Goal: Information Seeking & Learning: Learn about a topic

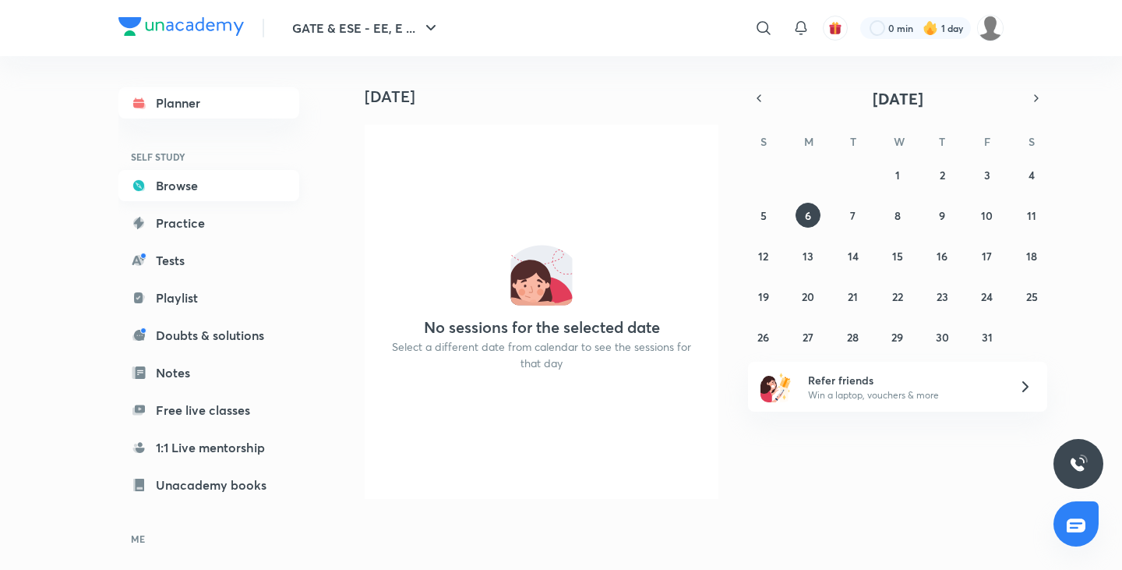
click at [217, 182] on link "Browse" at bounding box center [208, 185] width 181 height 31
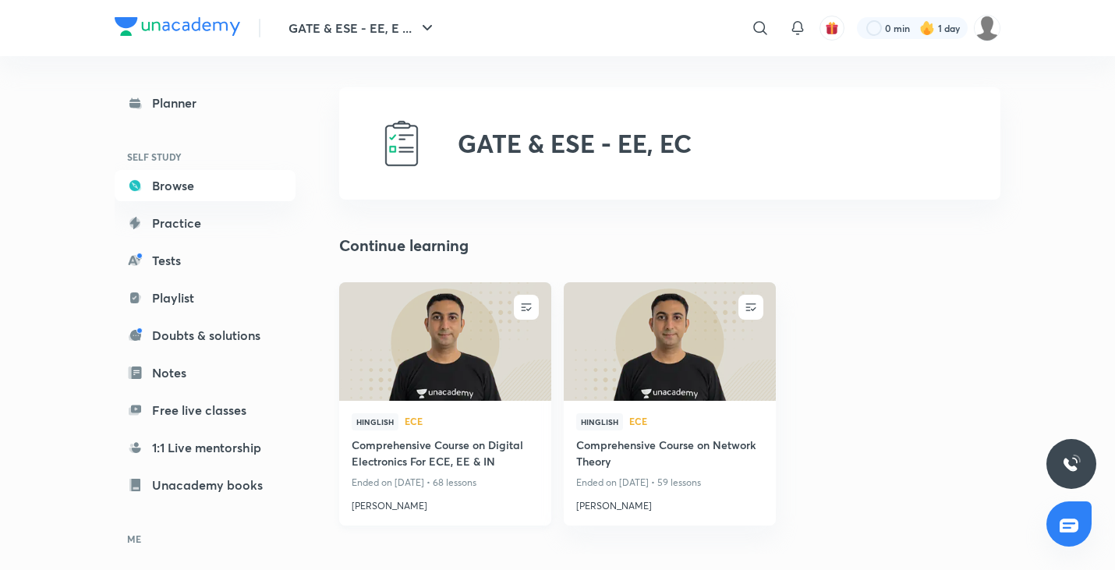
click at [422, 355] on img at bounding box center [445, 341] width 216 height 121
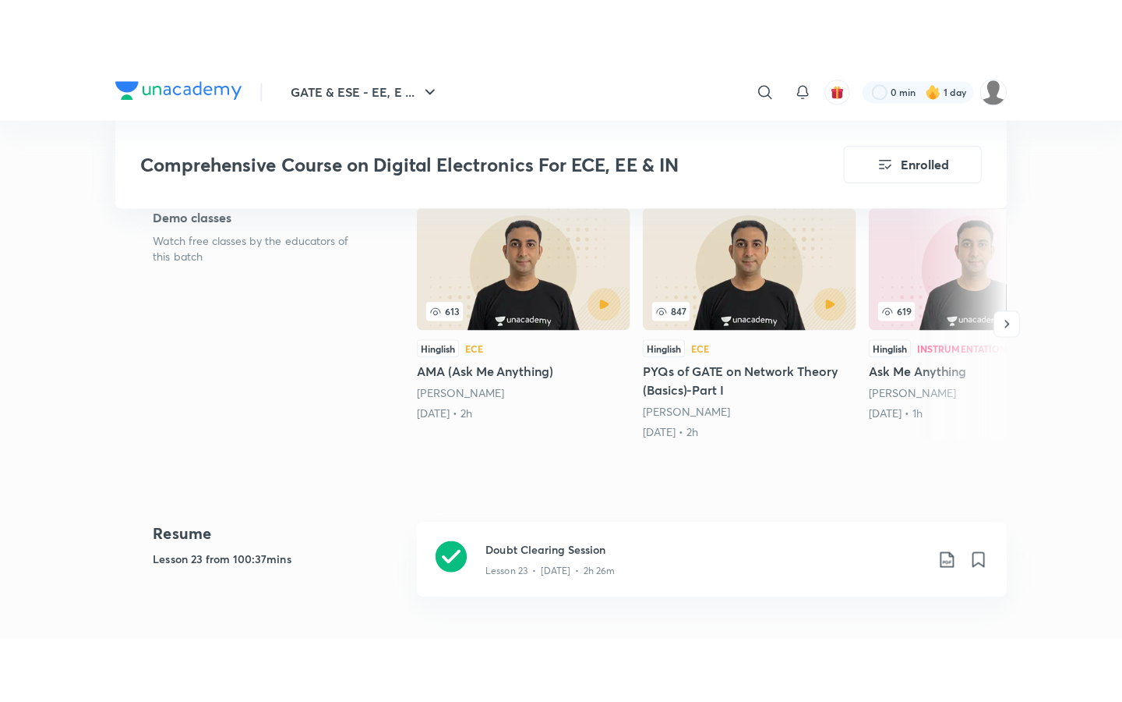
scroll to position [468, 0]
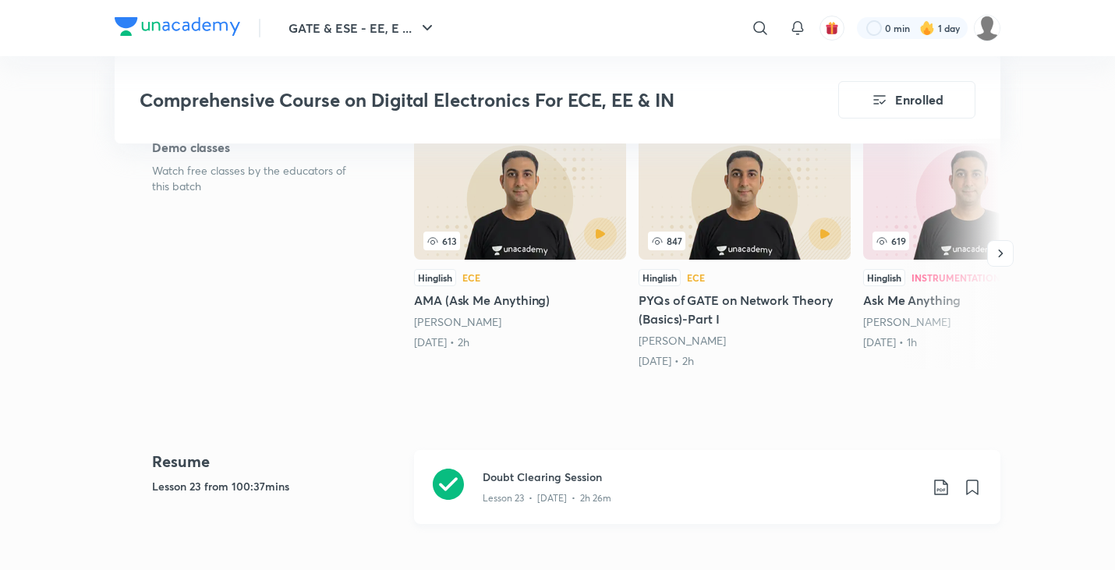
click at [534, 481] on h3 "Doubt Clearing Session" at bounding box center [700, 476] width 436 height 16
